Goal: Information Seeking & Learning: Learn about a topic

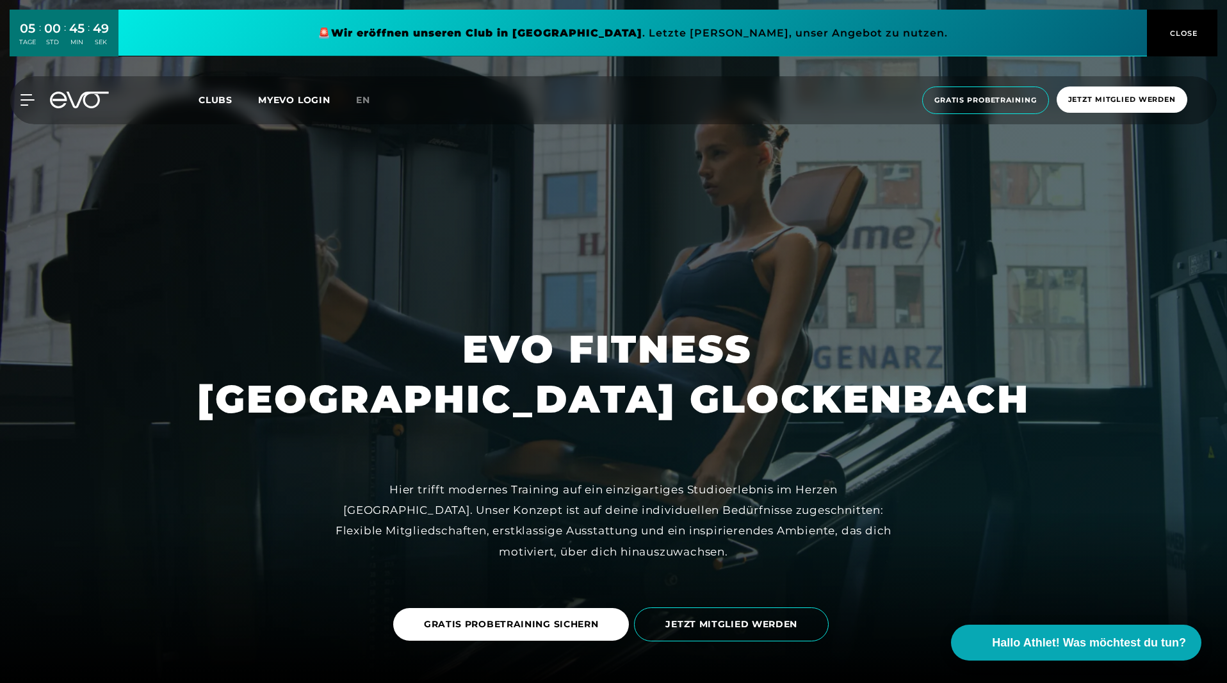
scroll to position [2966, 0]
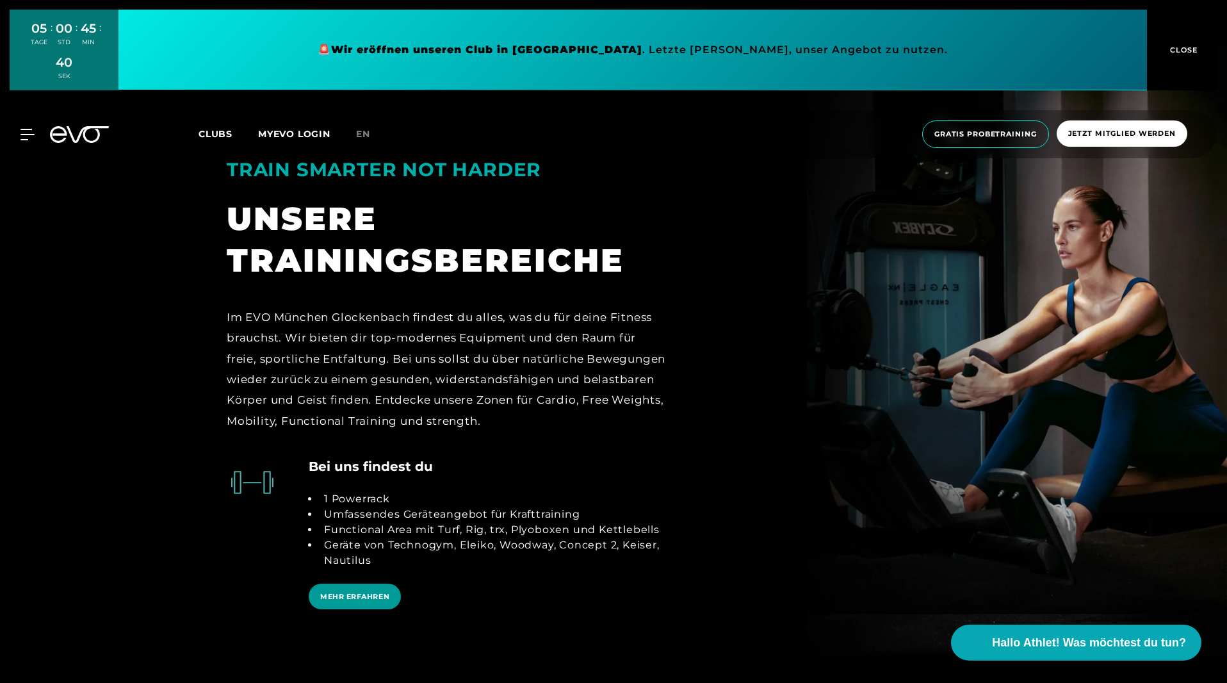
click at [351, 591] on span "MEHR ERFAHREN" at bounding box center [354, 596] width 69 height 11
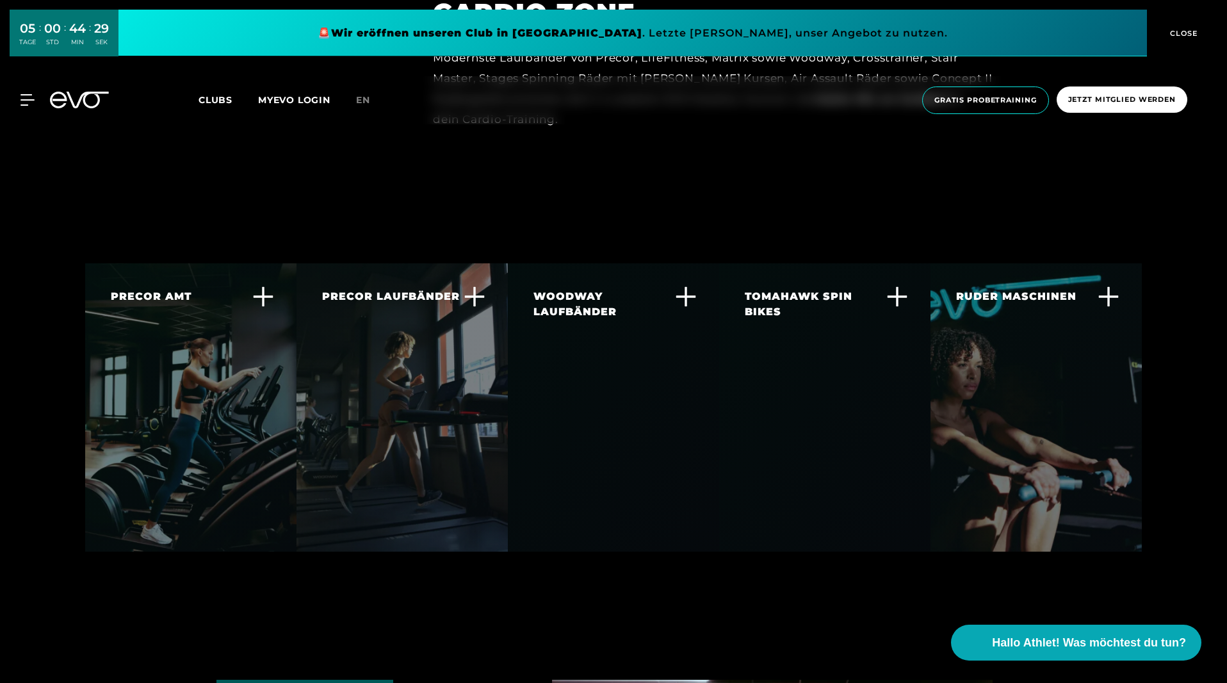
scroll to position [2585, 0]
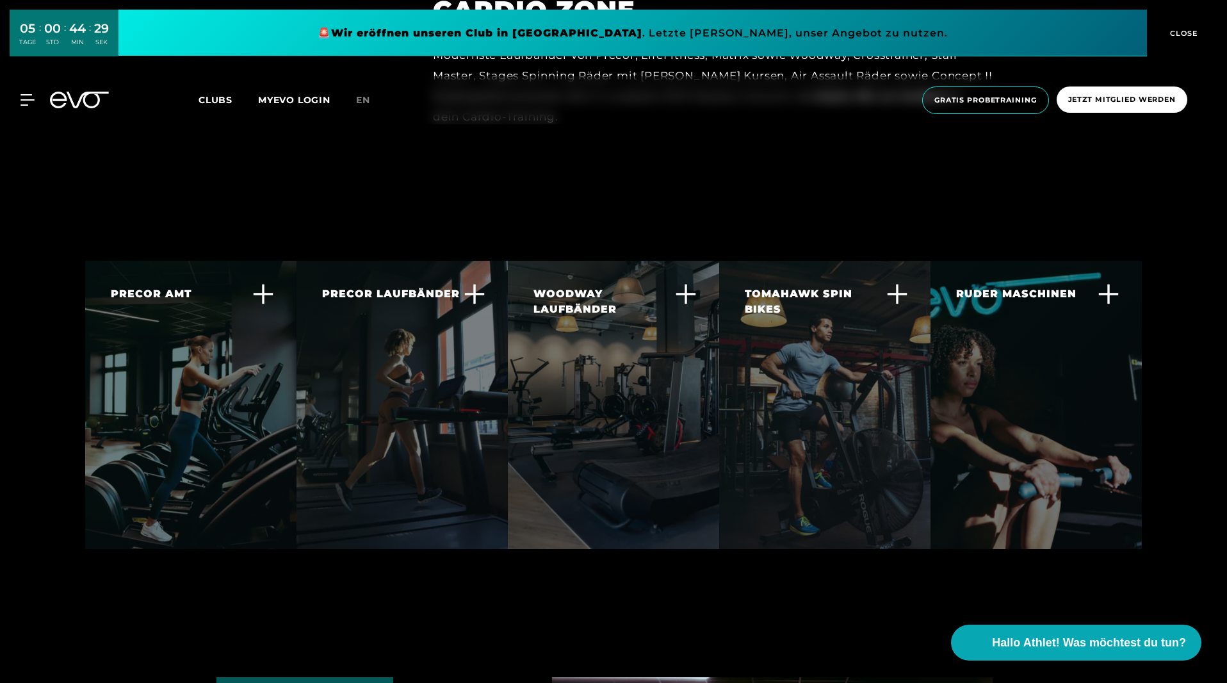
click at [166, 440] on div at bounding box center [190, 405] width 211 height 288
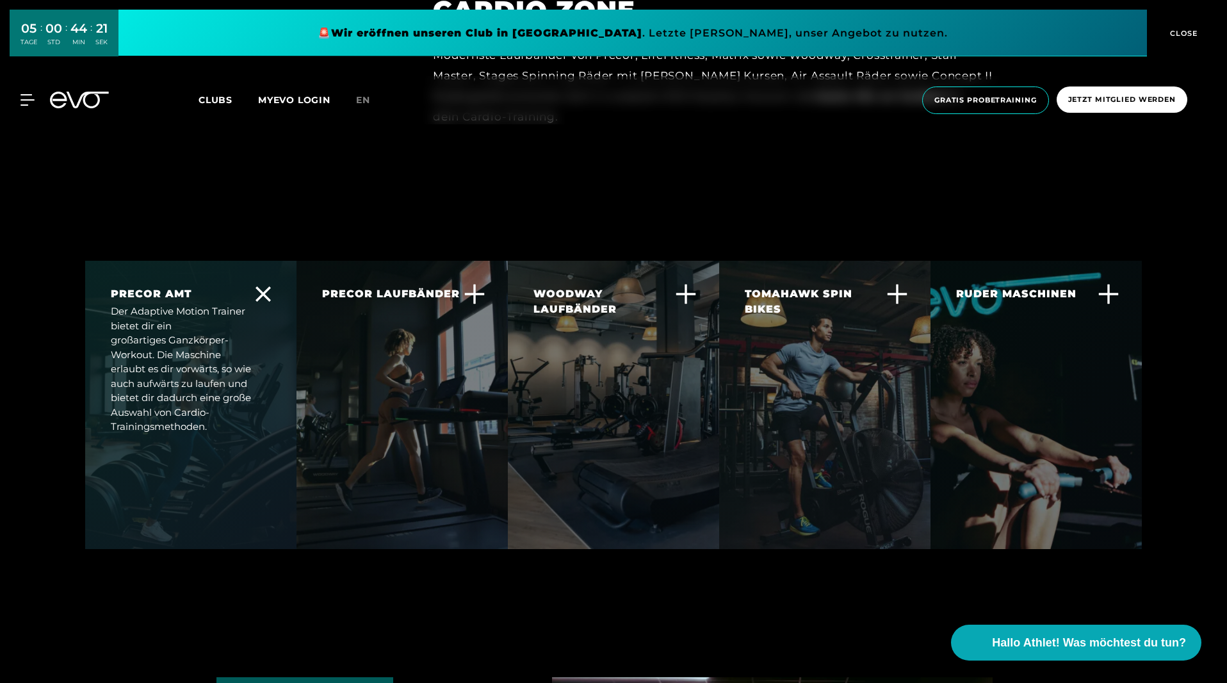
click at [374, 449] on div at bounding box center [401, 405] width 211 height 288
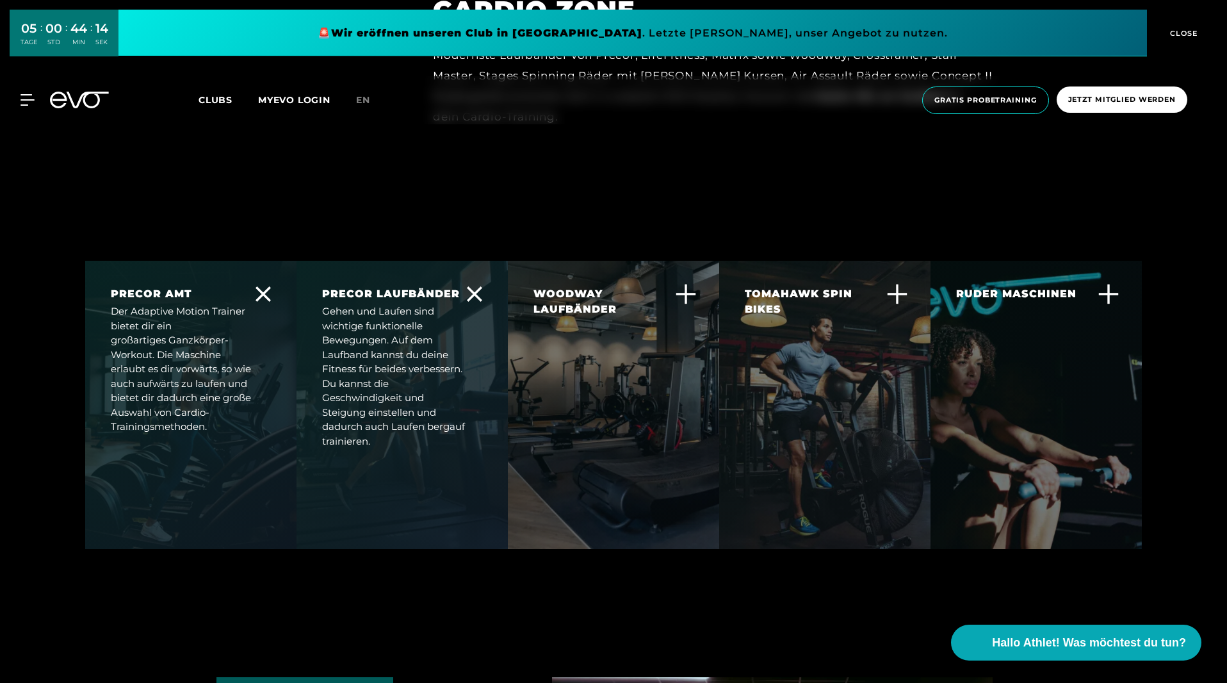
click at [616, 461] on div at bounding box center [613, 405] width 211 height 288
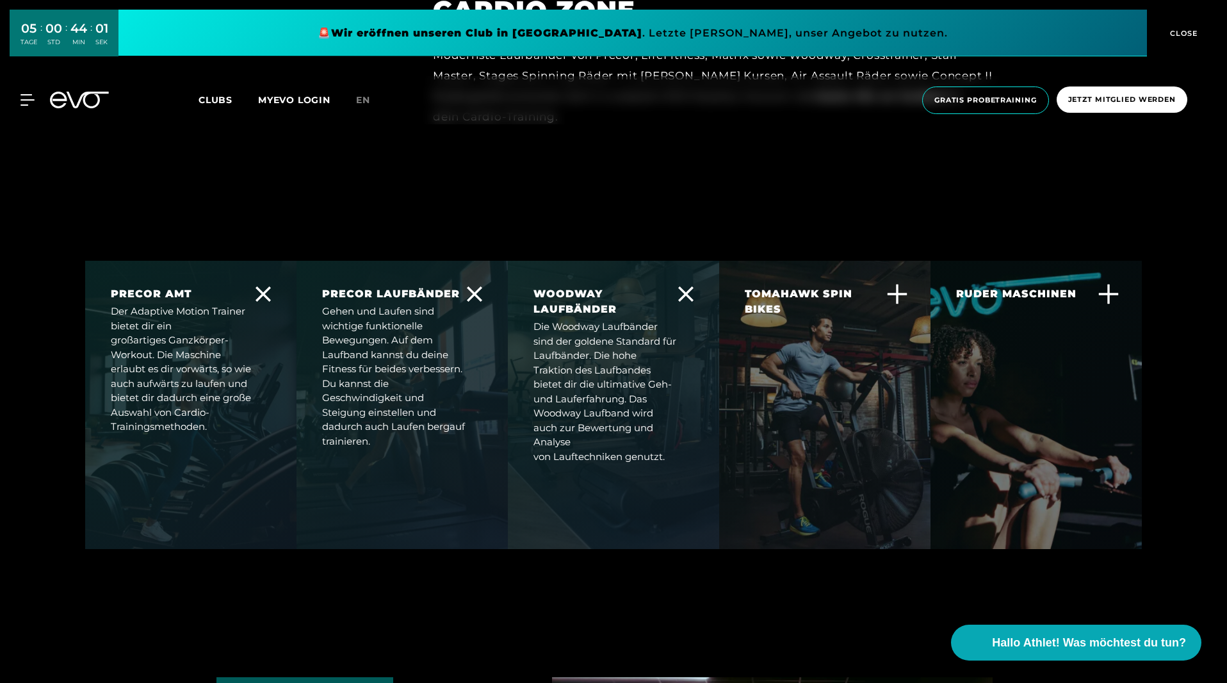
click at [616, 461] on div at bounding box center [613, 405] width 211 height 288
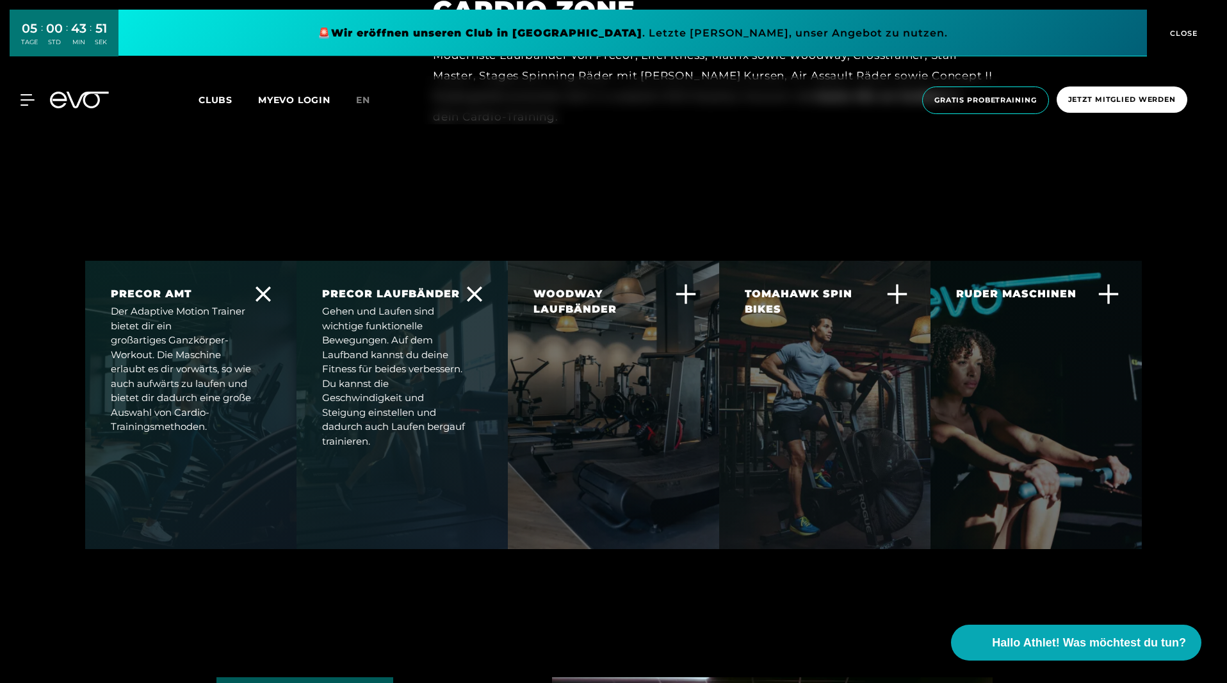
click at [834, 406] on div "TOMAHAWK SPIN BIKES Dieses Best-In-Class Spin-Bike bietet dir eine der leichtgä…" at bounding box center [817, 367] width 144 height 163
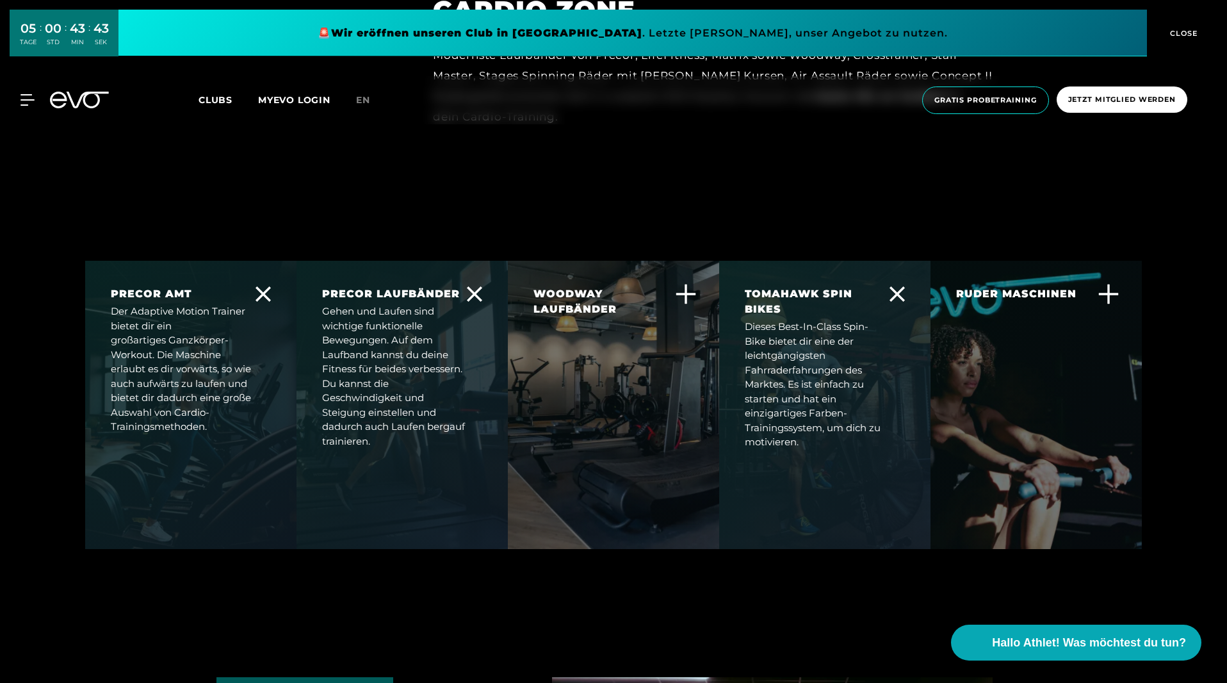
click at [1047, 421] on div at bounding box center [1035, 405] width 211 height 288
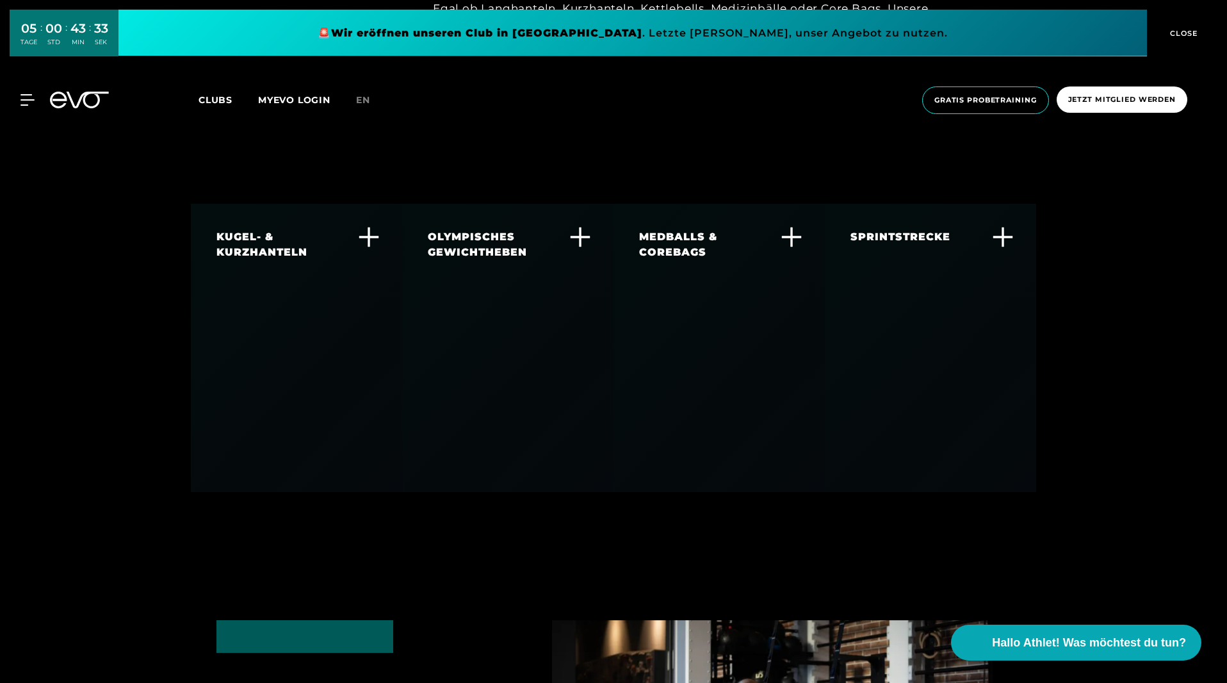
scroll to position [3614, 0]
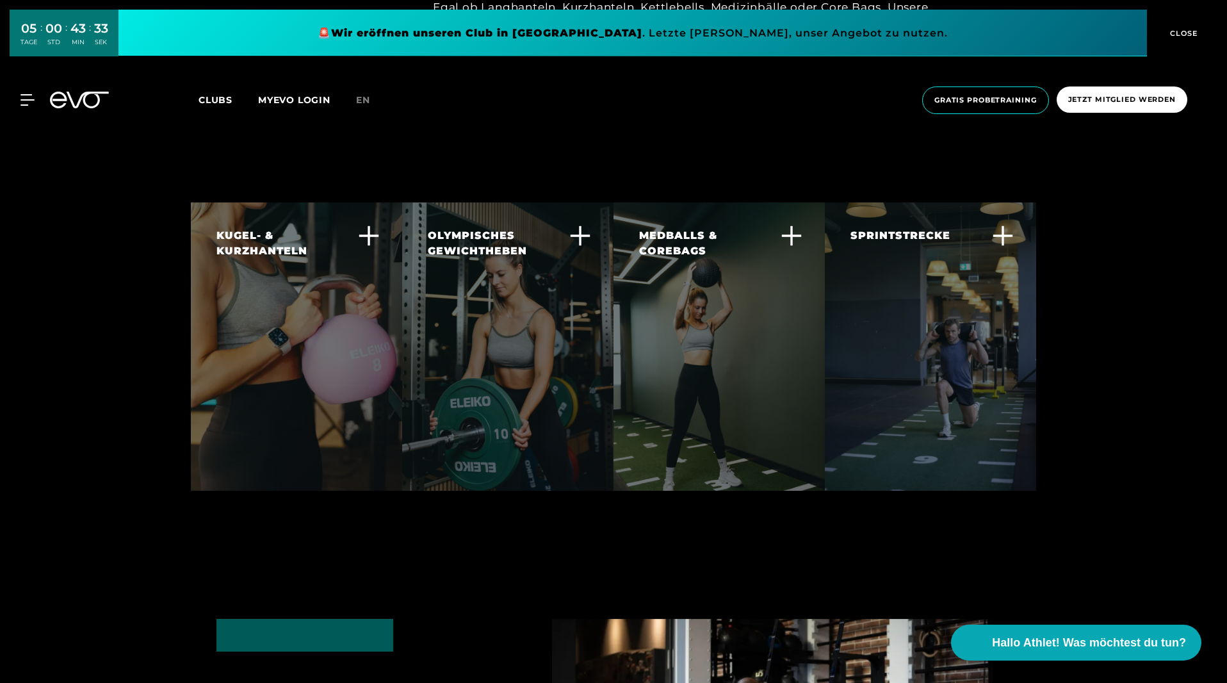
click at [299, 366] on div "KUGEL- & KURZHANTELN Kurzhanteln bieten dir eine einfache Lösung, um Muskelkraf…" at bounding box center [296, 316] width 211 height 229
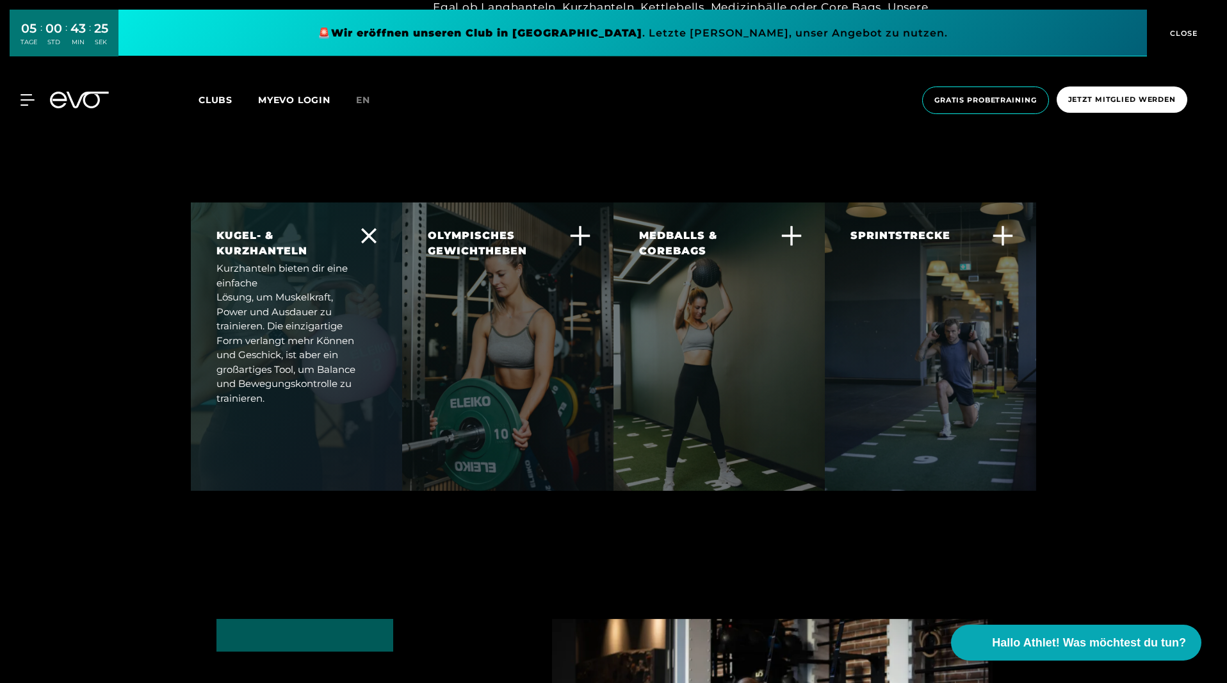
click at [275, 396] on div at bounding box center [296, 346] width 211 height 288
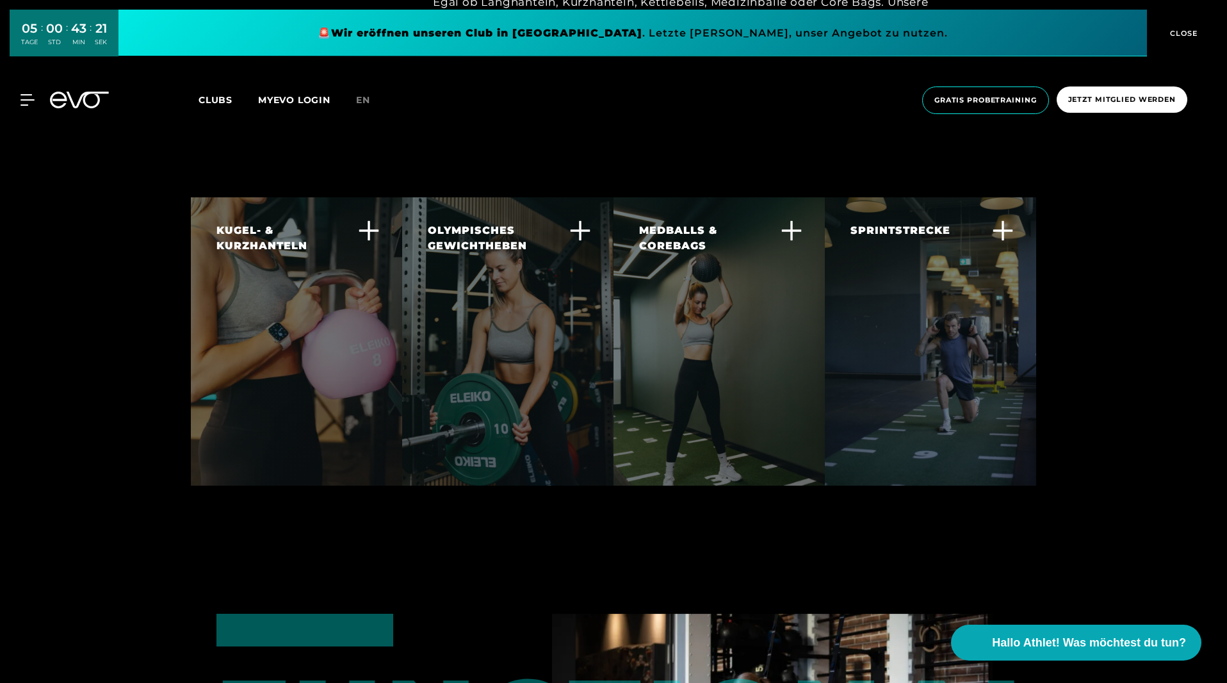
scroll to position [3619, 0]
click at [521, 379] on div at bounding box center [507, 341] width 211 height 288
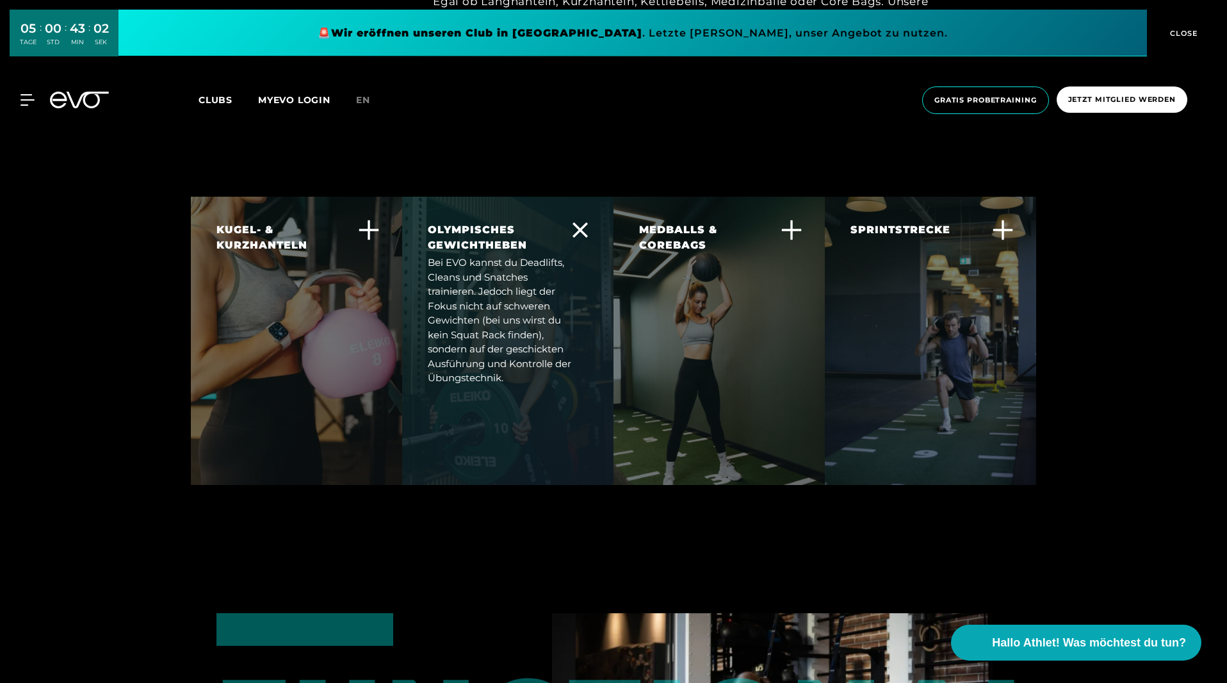
click at [721, 384] on div at bounding box center [718, 341] width 211 height 288
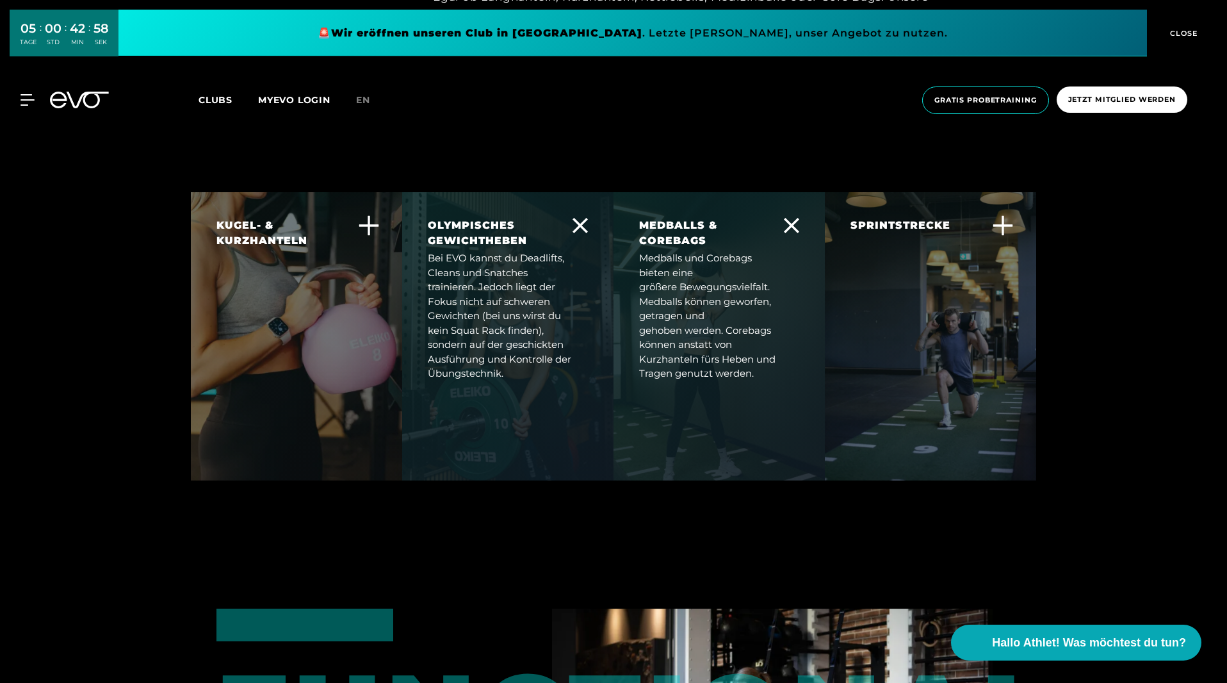
scroll to position [3625, 0]
click at [482, 391] on div at bounding box center [507, 335] width 211 height 288
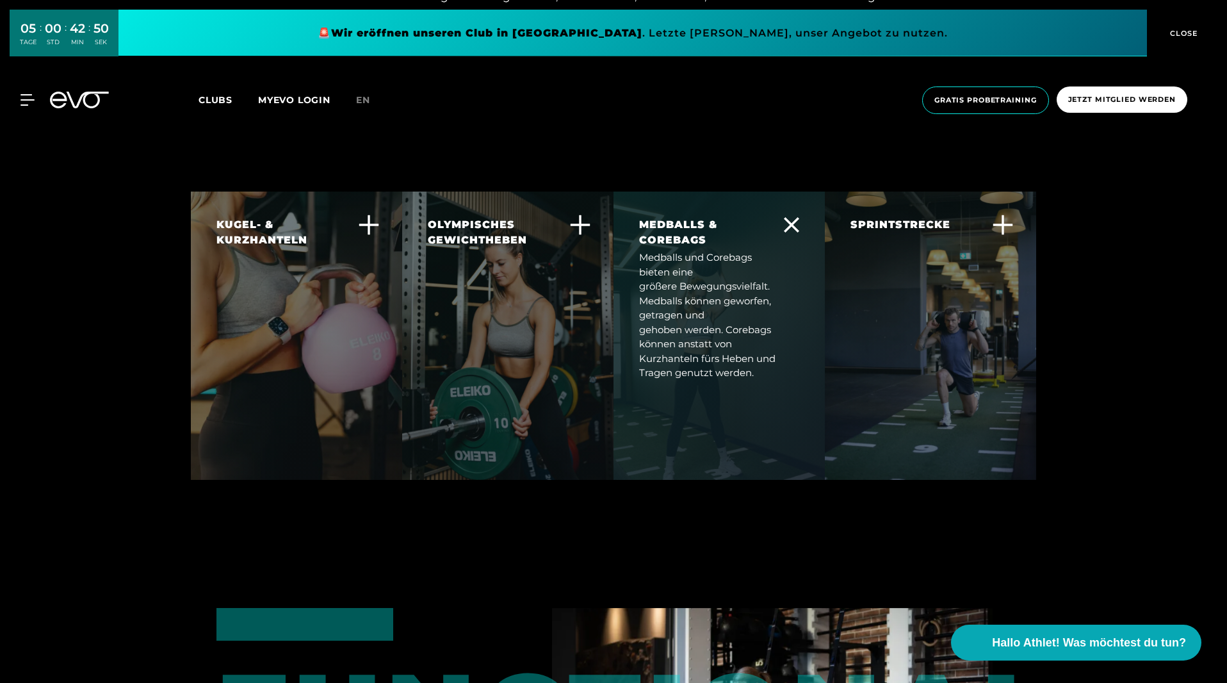
click at [725, 396] on div at bounding box center [718, 335] width 211 height 288
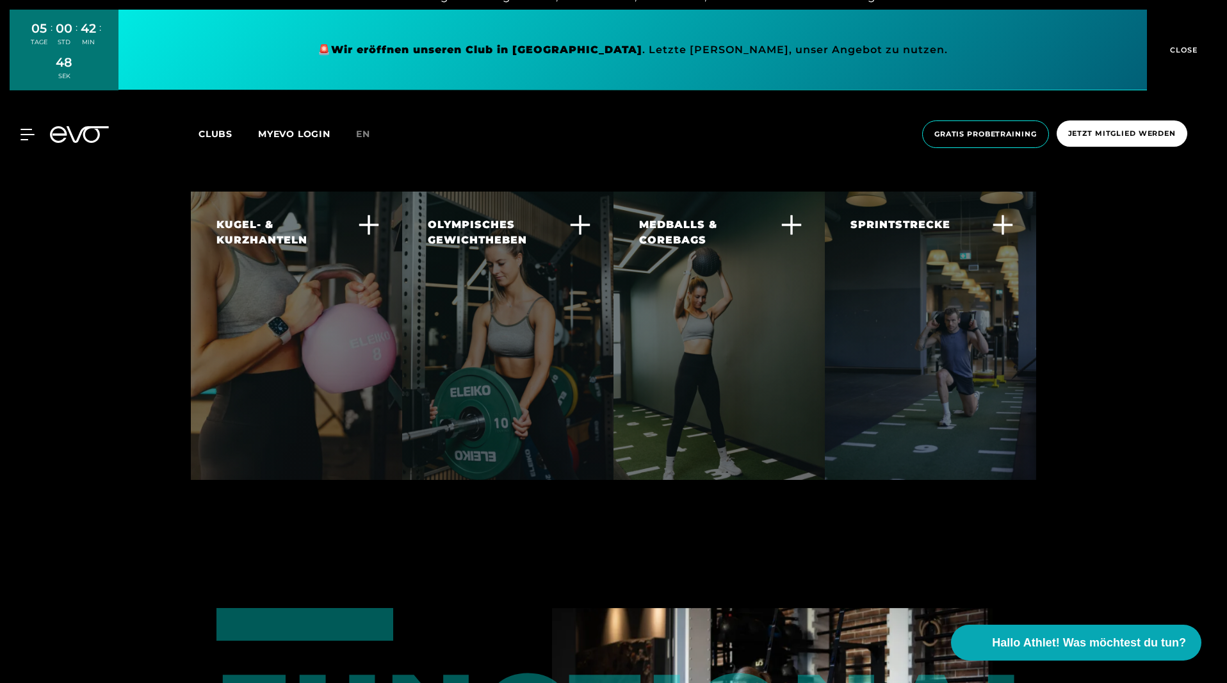
click at [914, 392] on div at bounding box center [930, 335] width 211 height 288
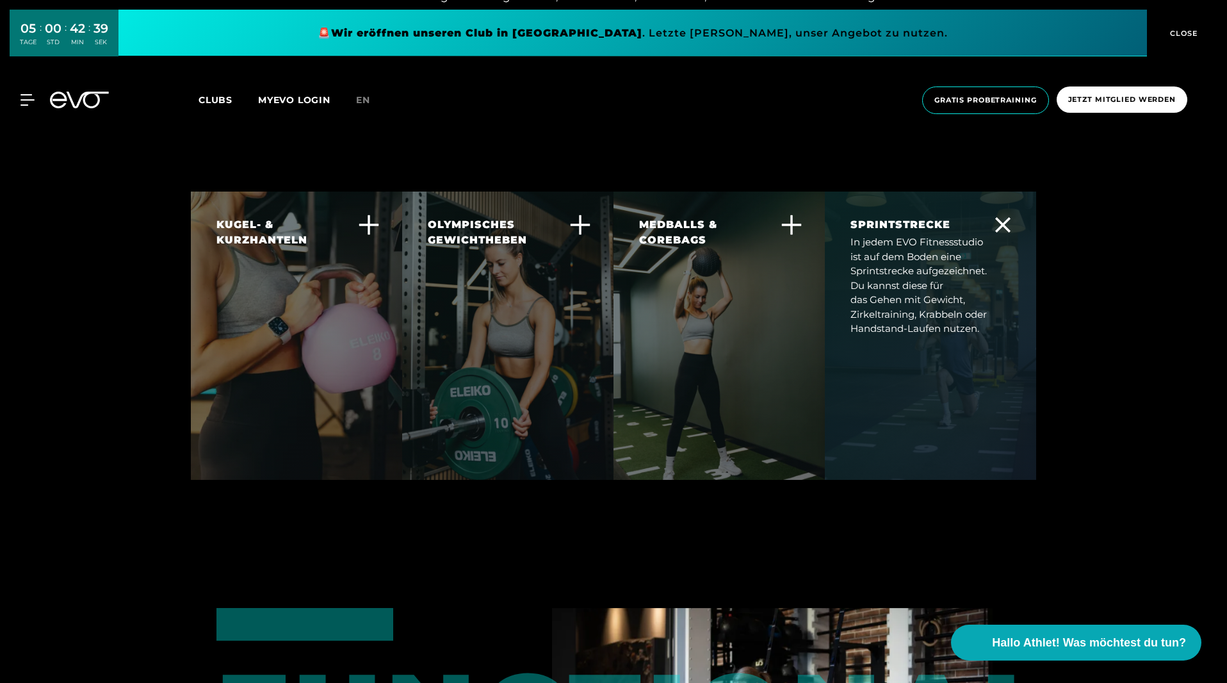
click at [917, 389] on div at bounding box center [930, 335] width 211 height 288
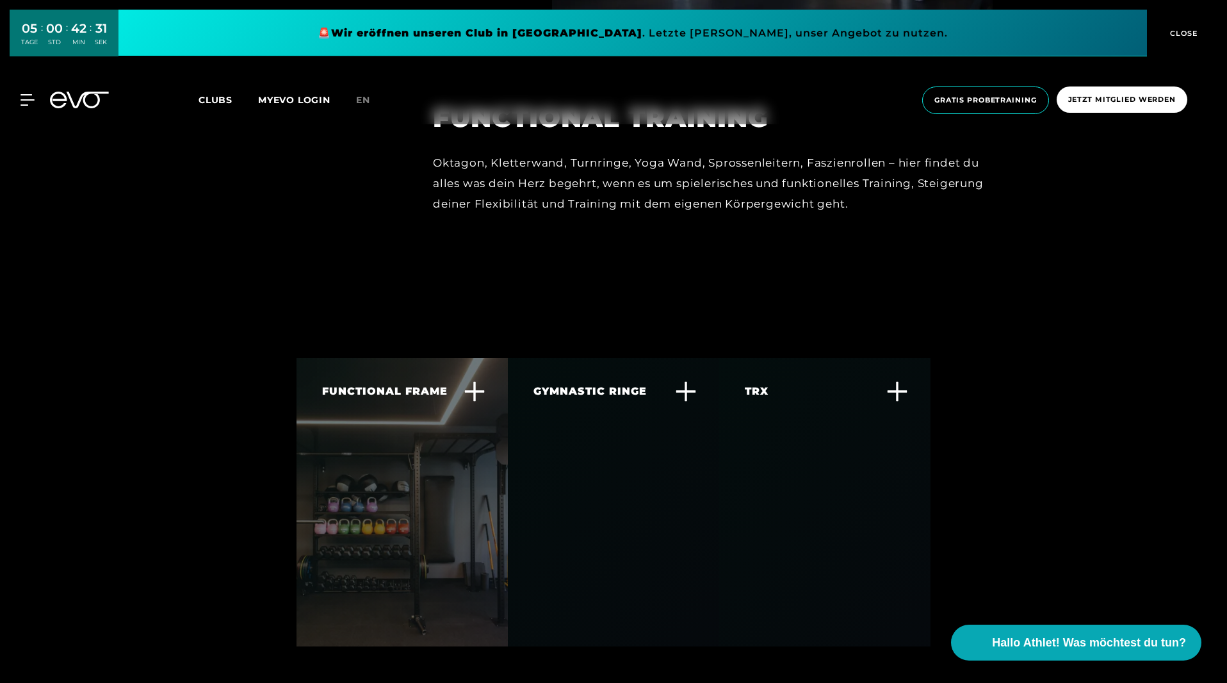
scroll to position [4431, 0]
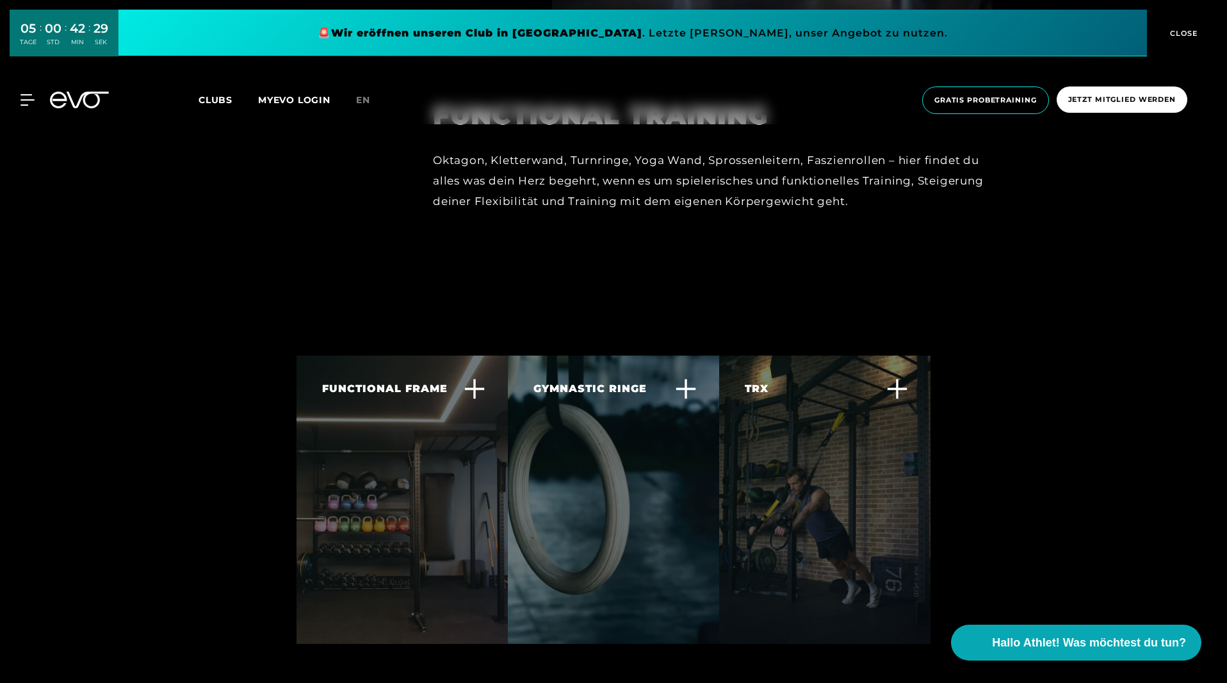
click at [348, 409] on div "FUNCTIONAL FRAME Jedes EVO Fitnessstudio hat einen Functional Frame, welcher ge…" at bounding box center [394, 469] width 144 height 177
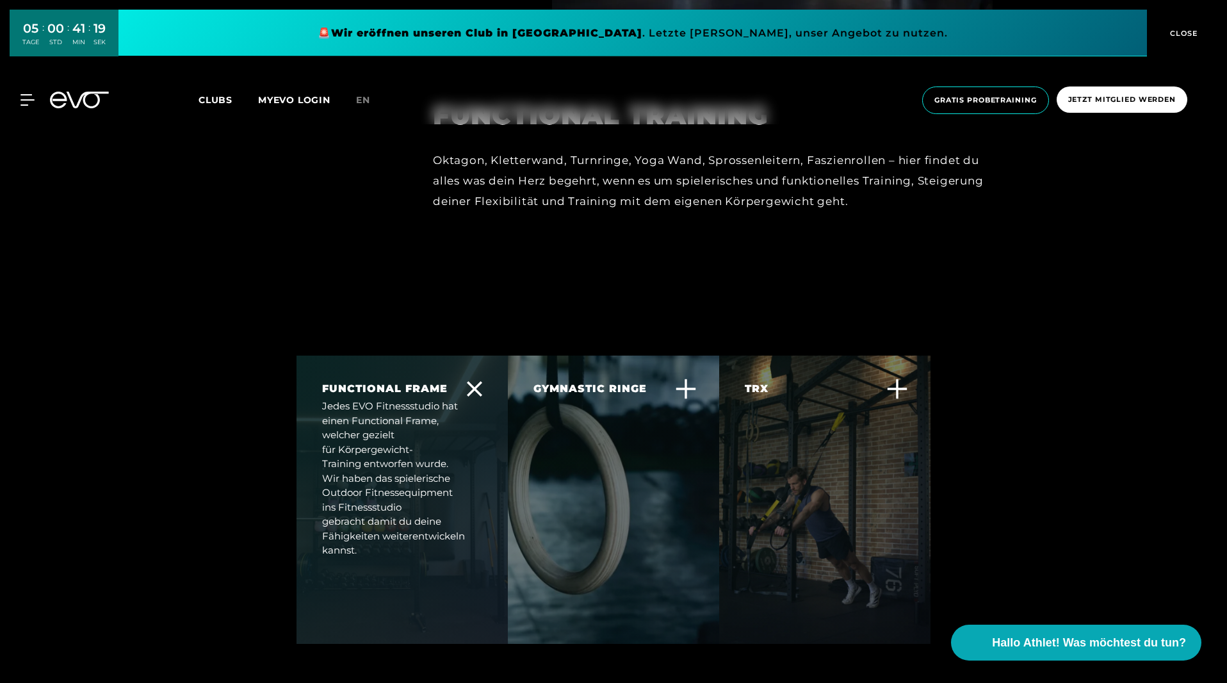
click at [345, 448] on div "Jedes EVO Fitnessstudio hat einen Functional Frame, welcher gezielt für Körperg…" at bounding box center [394, 478] width 144 height 159
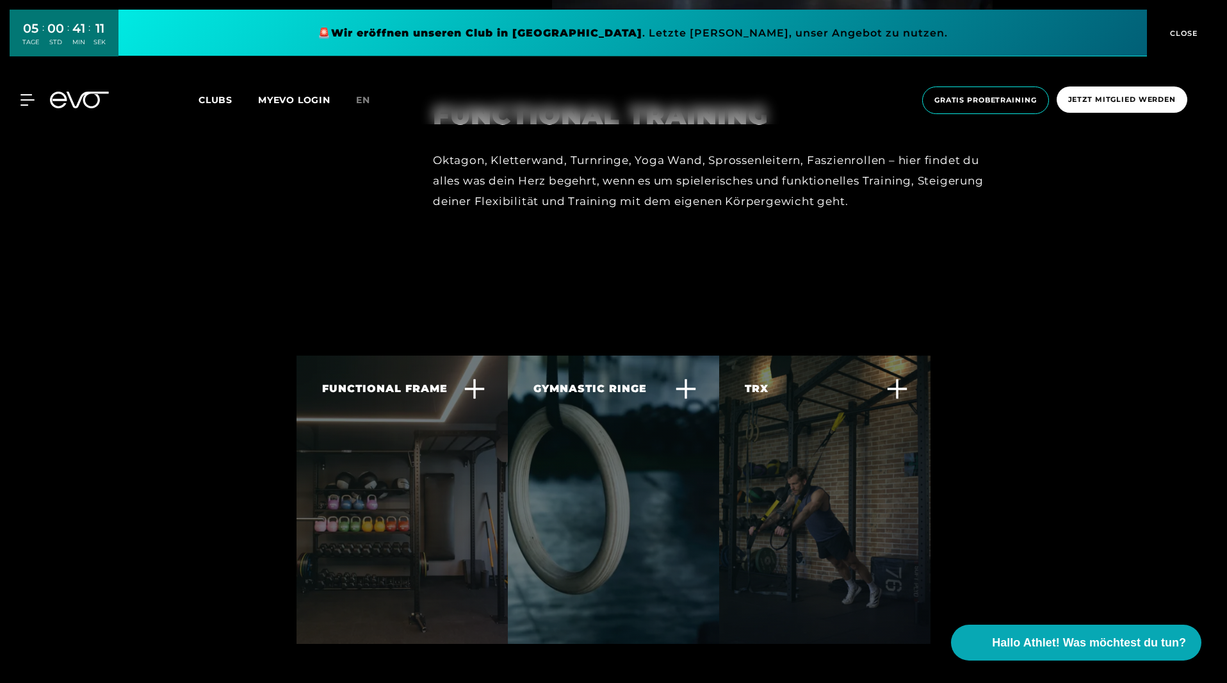
click at [607, 496] on div at bounding box center [613, 499] width 211 height 288
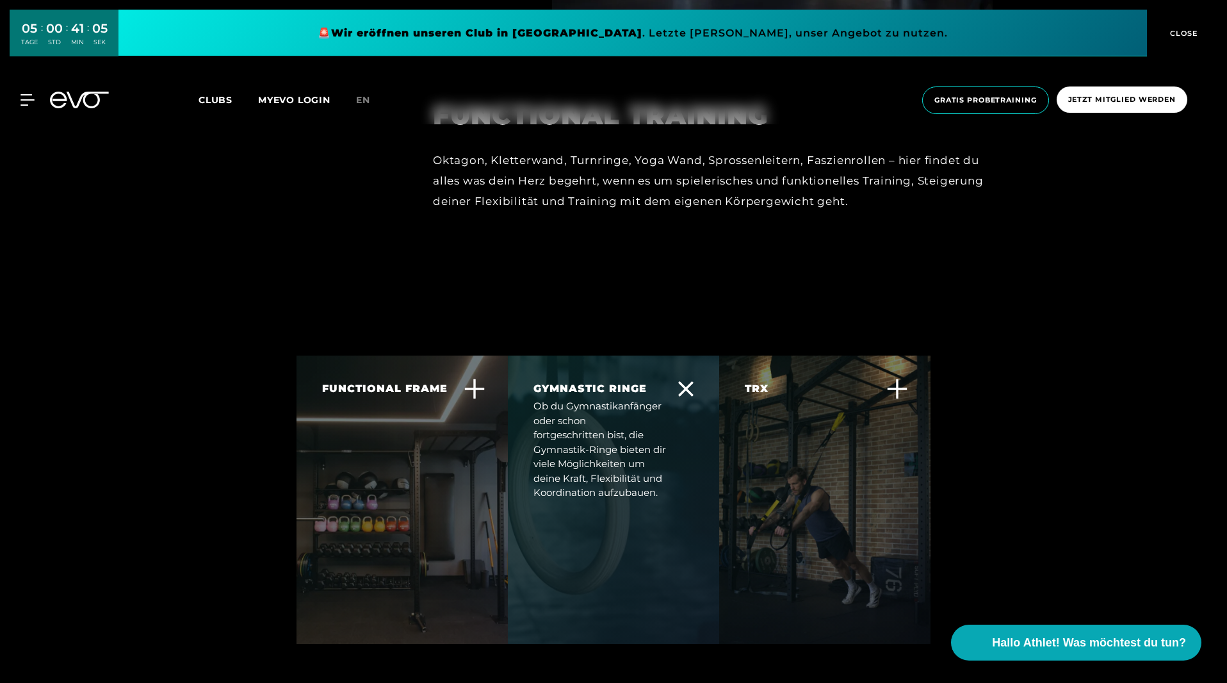
click at [607, 496] on div at bounding box center [613, 499] width 211 height 288
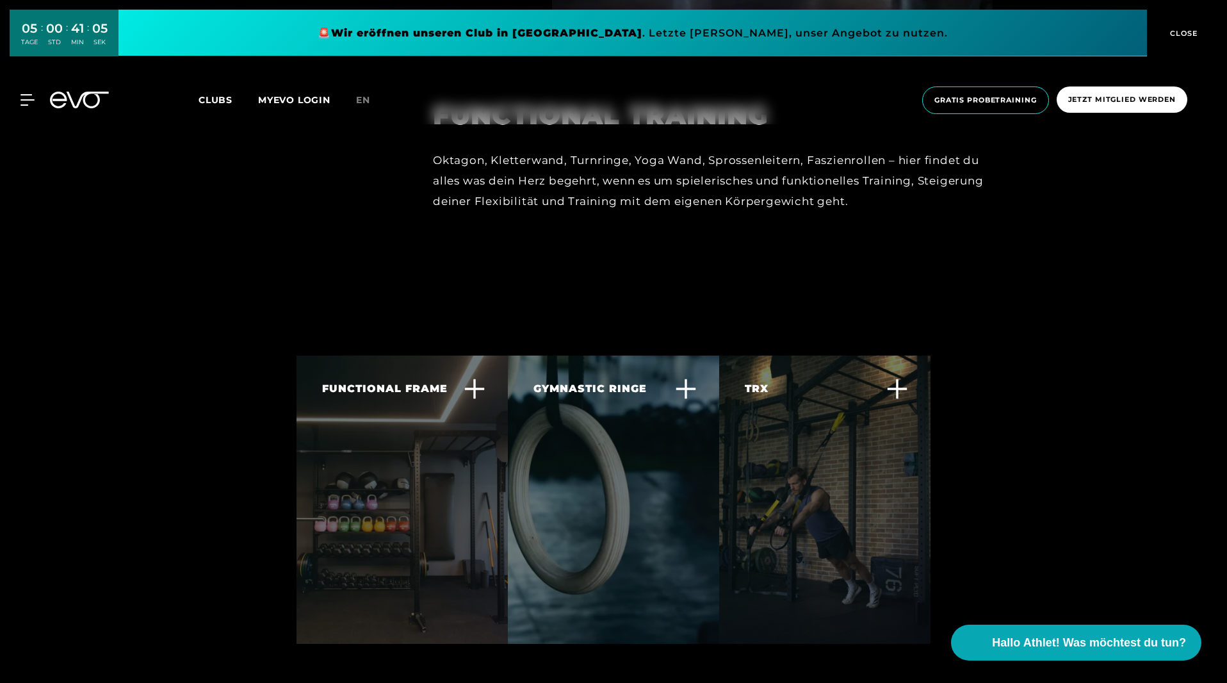
click at [773, 518] on div at bounding box center [824, 499] width 211 height 288
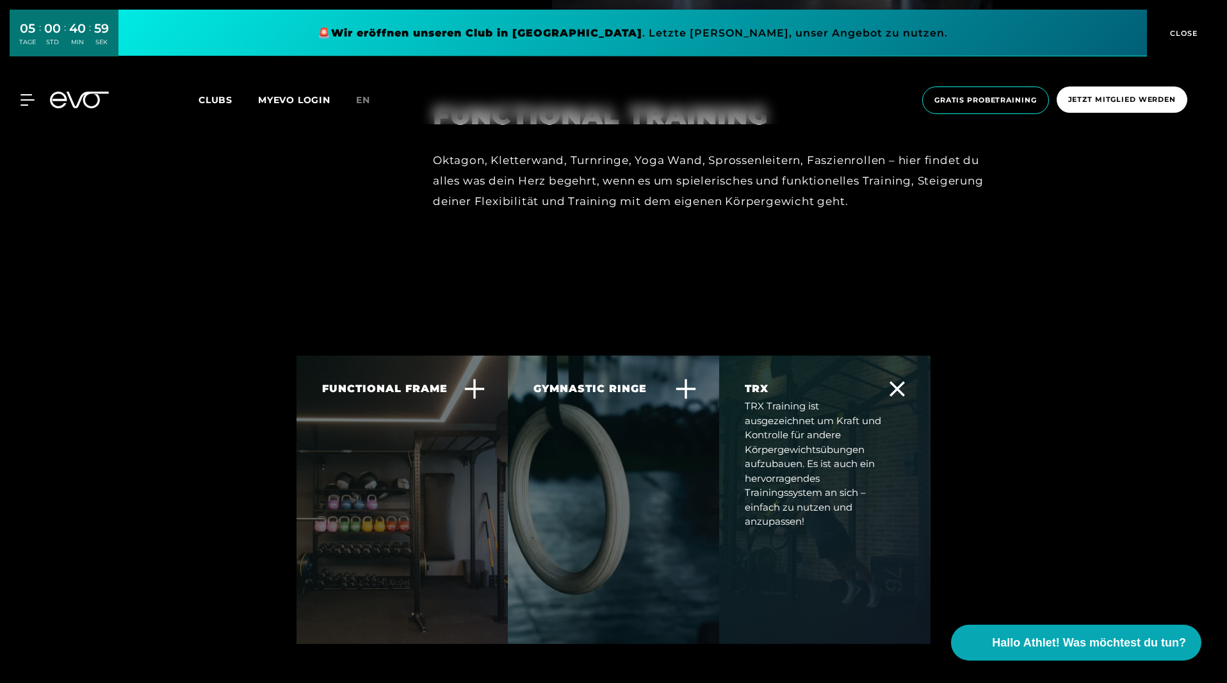
click at [777, 519] on div at bounding box center [824, 499] width 211 height 288
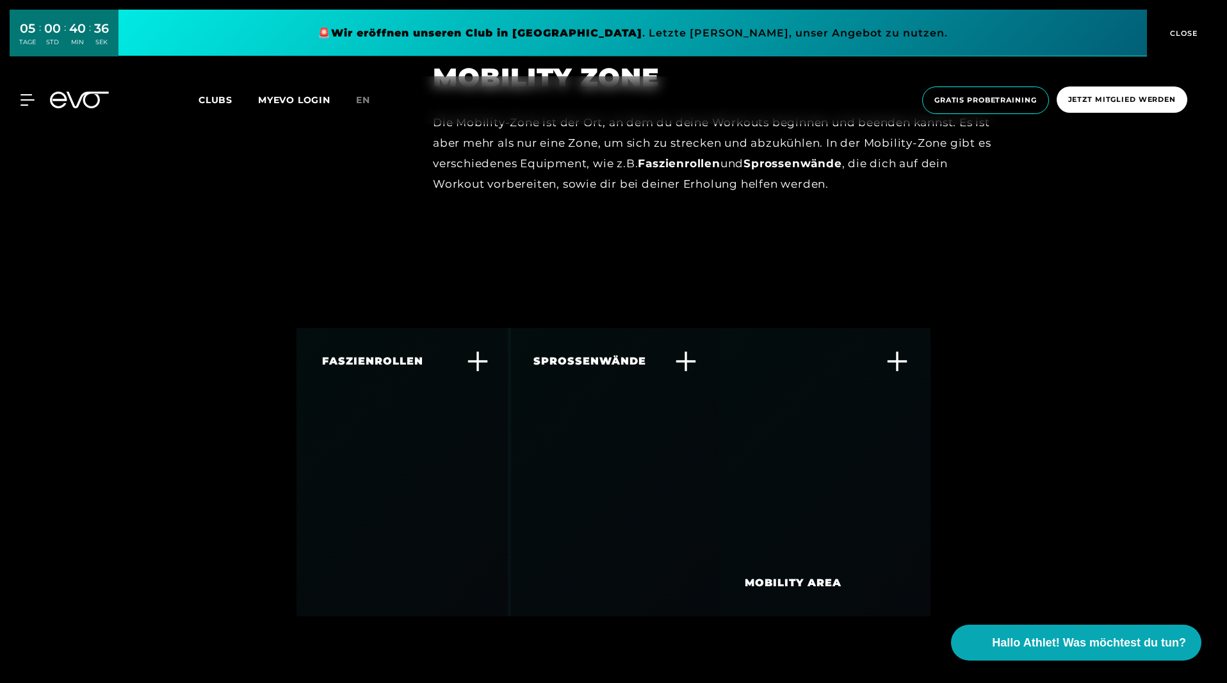
scroll to position [5449, 0]
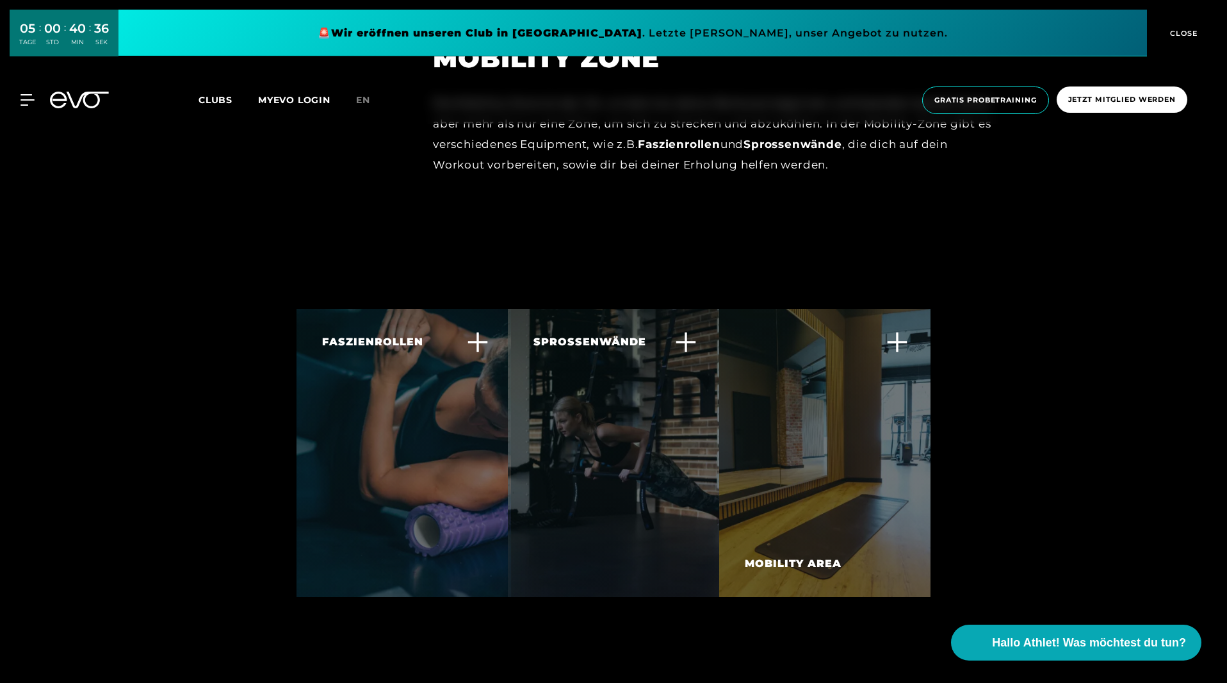
click at [370, 481] on div at bounding box center [403, 453] width 214 height 288
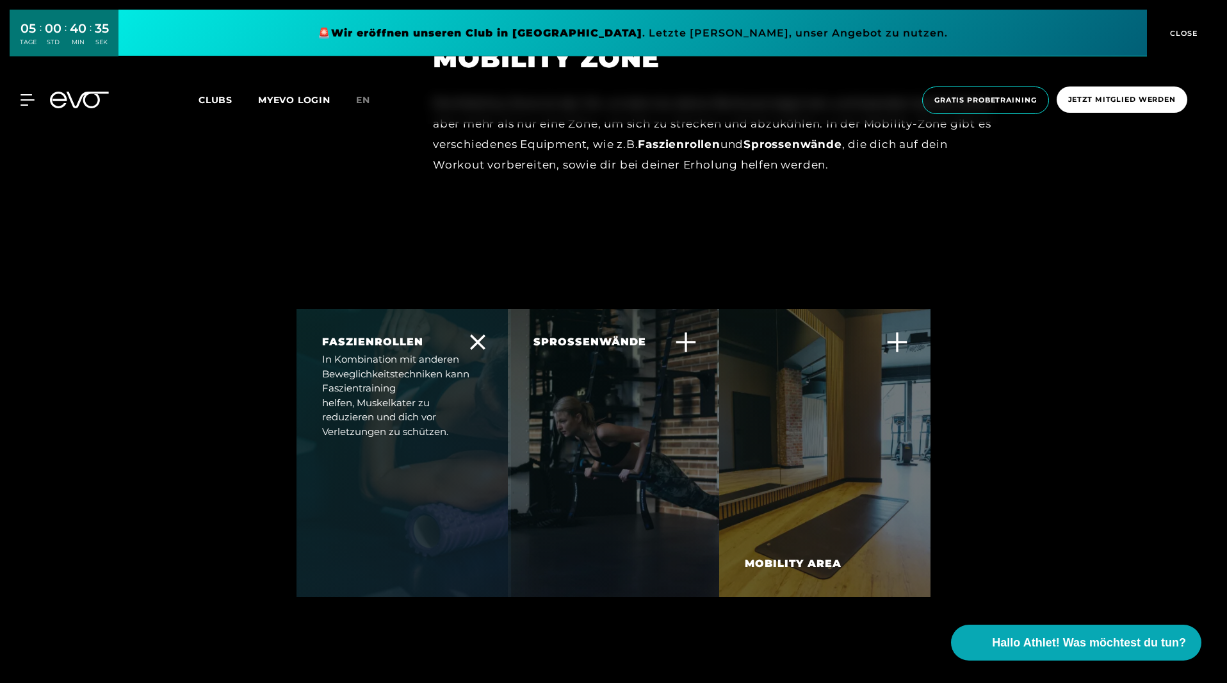
click at [370, 481] on div at bounding box center [403, 453] width 214 height 288
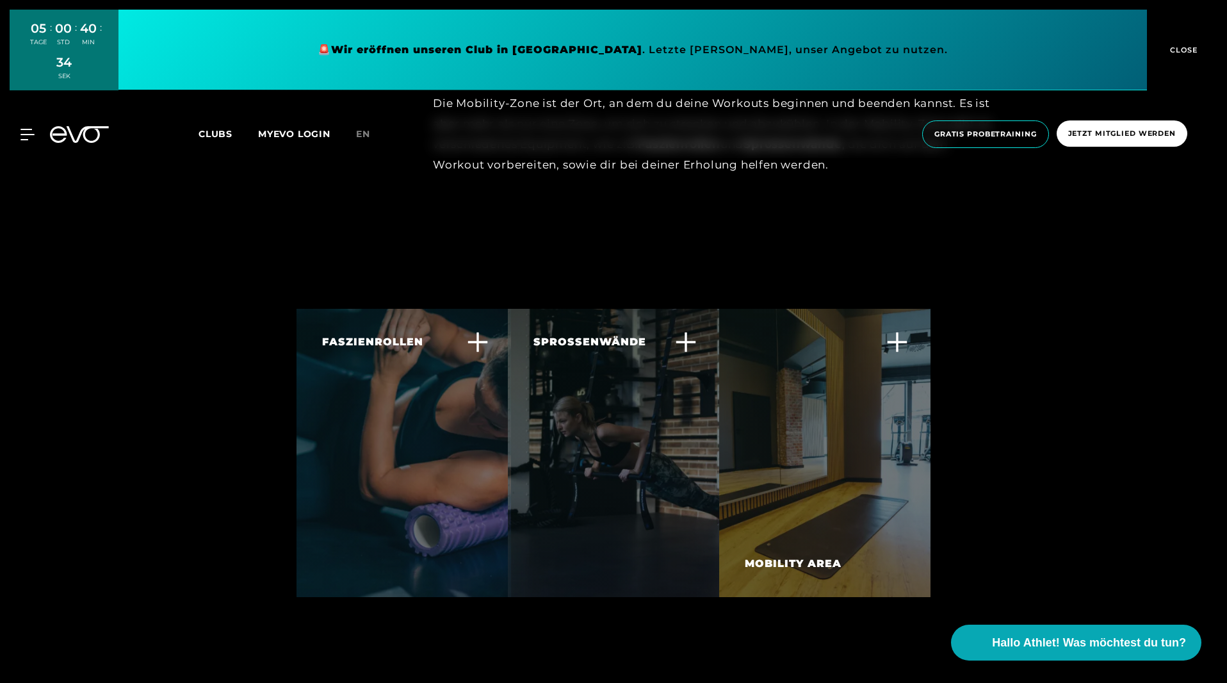
click at [599, 481] on div at bounding box center [613, 453] width 211 height 288
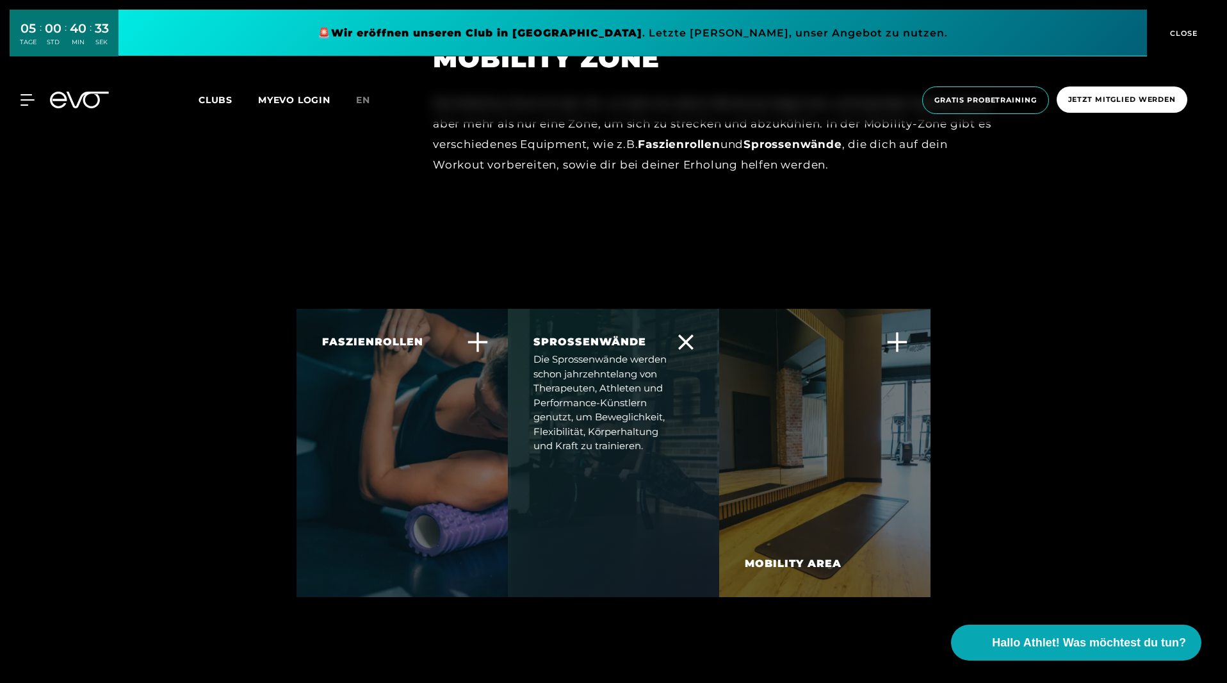
click at [599, 481] on div at bounding box center [613, 453] width 211 height 288
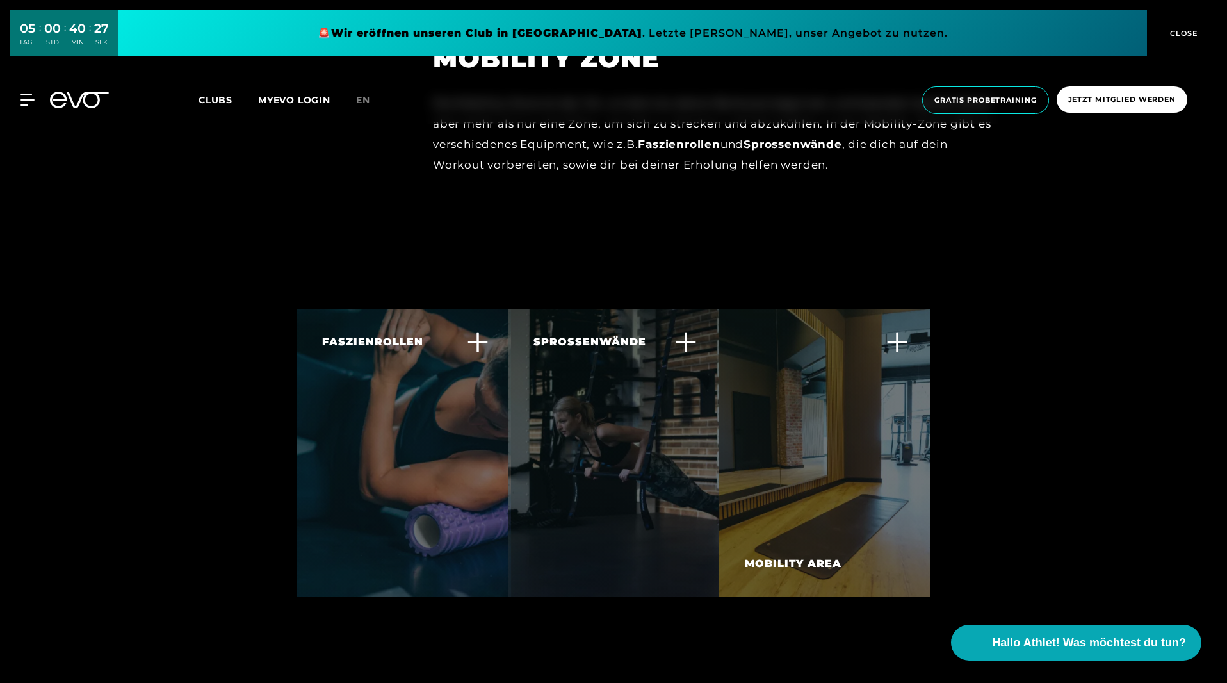
click at [834, 478] on div at bounding box center [824, 453] width 211 height 288
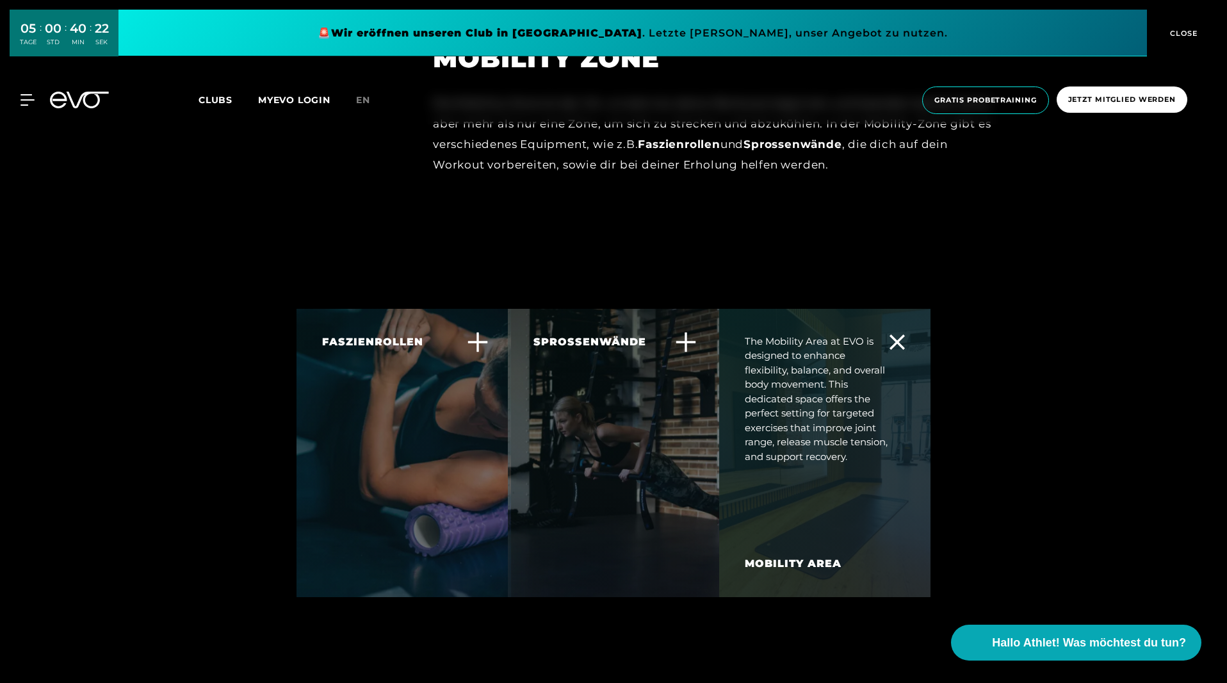
click at [834, 478] on div at bounding box center [824, 453] width 211 height 288
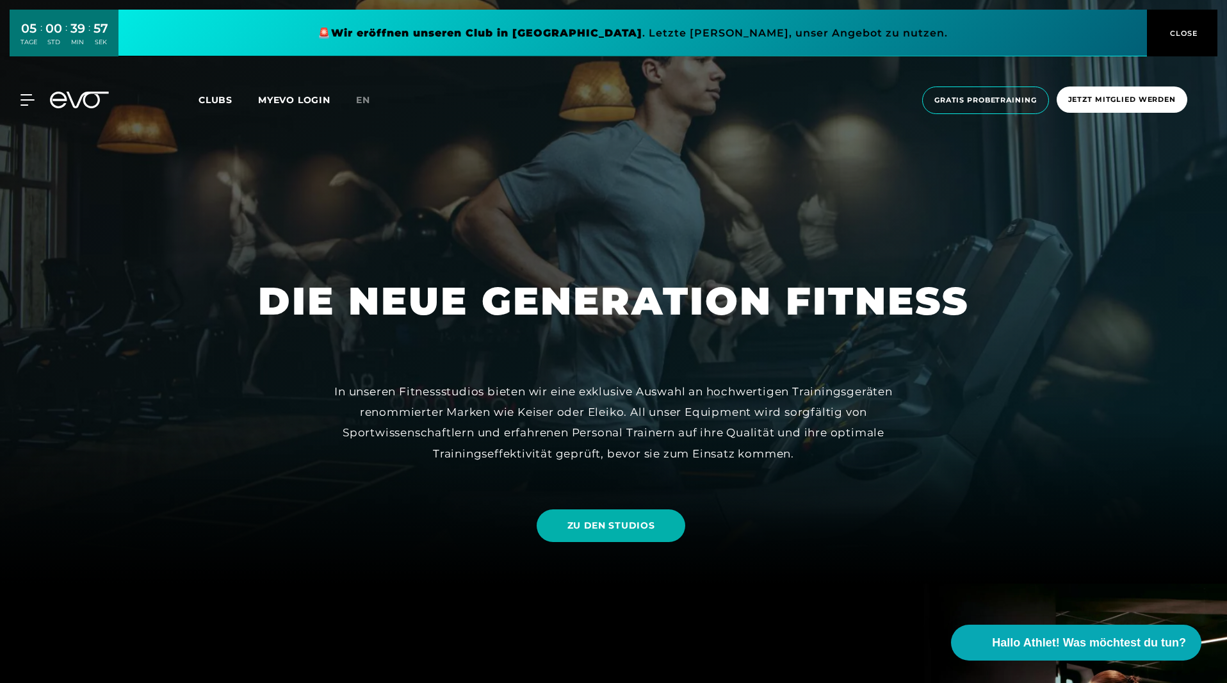
scroll to position [0, 0]
